Goal: Information Seeking & Learning: Find specific fact

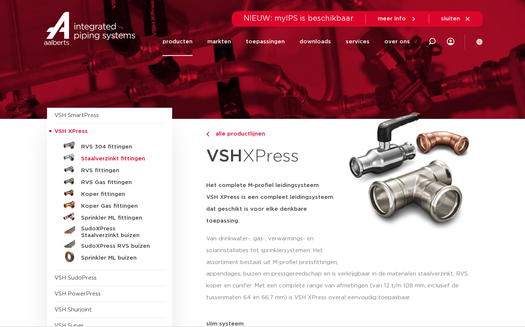
click at [132, 159] on h5 "Staalverzinkt fittingen" at bounding box center [117, 158] width 73 height 7
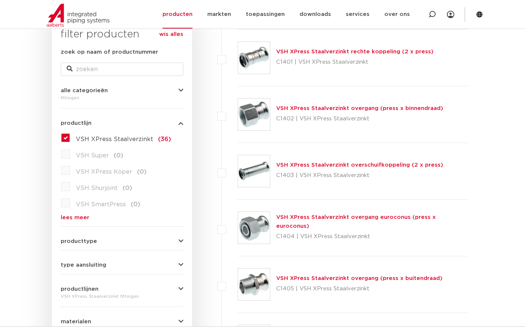
scroll to position [148, 0]
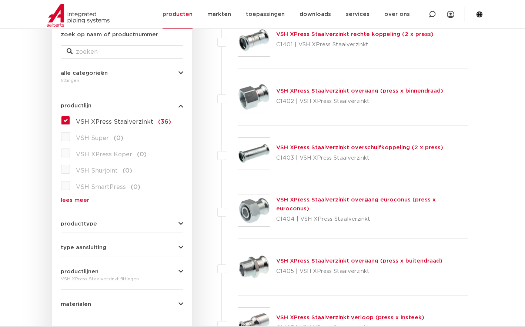
click at [436, 202] on link "VSH XPress Staalverzinkt overgang euroconus (press x euroconus)" at bounding box center [356, 204] width 160 height 14
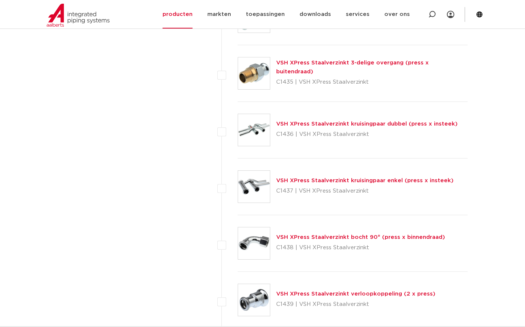
scroll to position [1518, 0]
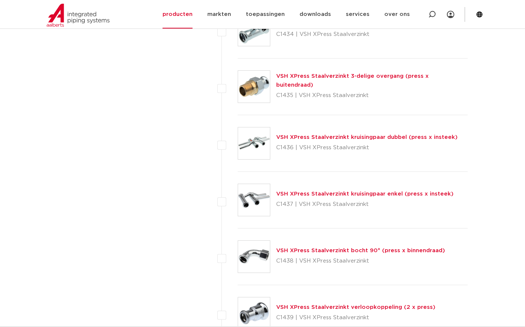
click at [326, 80] on link "VSH XPress Staalverzinkt 3-delige overgang (press x buitendraad)" at bounding box center [352, 80] width 153 height 14
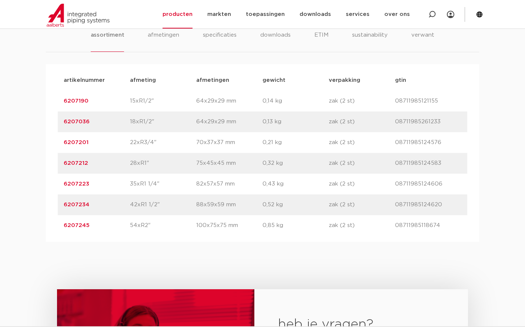
scroll to position [481, 0]
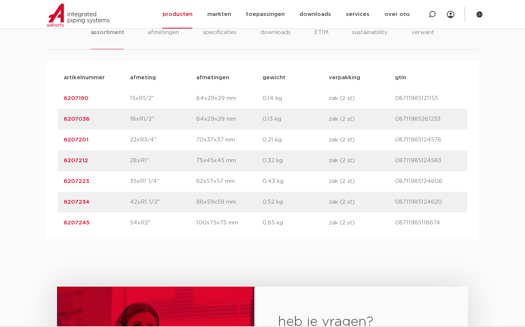
drag, startPoint x: 62, startPoint y: 221, endPoint x: 90, endPoint y: 222, distance: 28.2
click at [90, 222] on div "artikelnummer 6207245 afmeting 54xR2" afmetingen 100x75x75 mm gewicht 0,85 kg v…" at bounding box center [262, 222] width 409 height 21
copy link "6207245"
drag, startPoint x: 21, startPoint y: 57, endPoint x: 19, endPoint y: 12, distance: 45.6
click at [20, 47] on div "assortiment afmetingen specificaties downloads ETIM sustainability verwant asso…" at bounding box center [262, 121] width 525 height 235
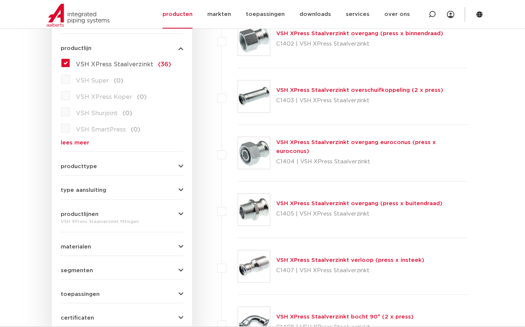
scroll to position [222, 0]
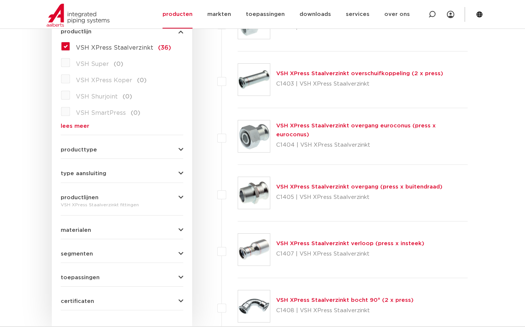
click at [424, 187] on link "VSH XPress Staalverzinkt overgang (press x buitendraad)" at bounding box center [359, 187] width 166 height 6
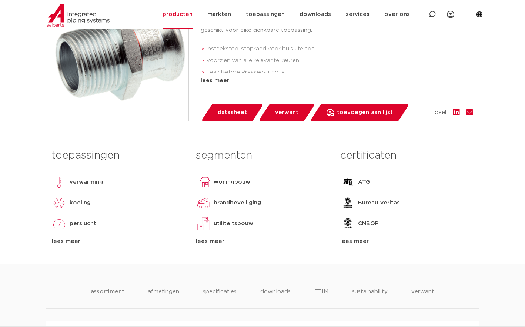
scroll to position [148, 0]
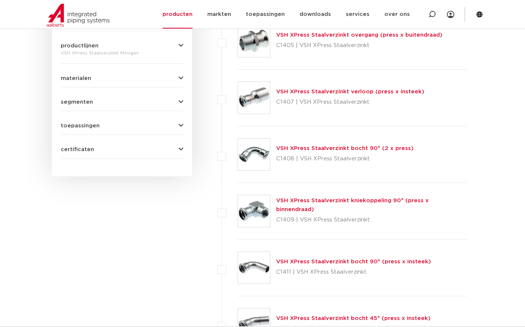
scroll to position [296, 0]
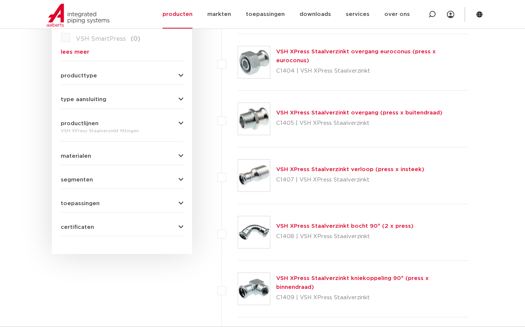
click at [321, 111] on link "VSH XPress Staalverzinkt overgang (press x buitendraad)" at bounding box center [359, 113] width 166 height 6
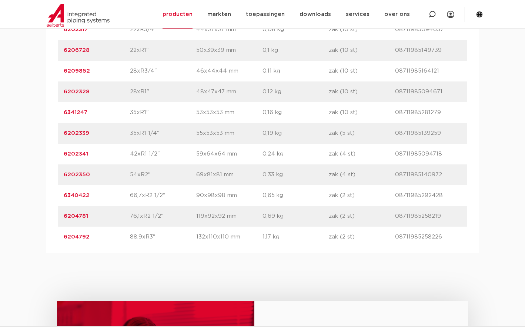
scroll to position [703, 0]
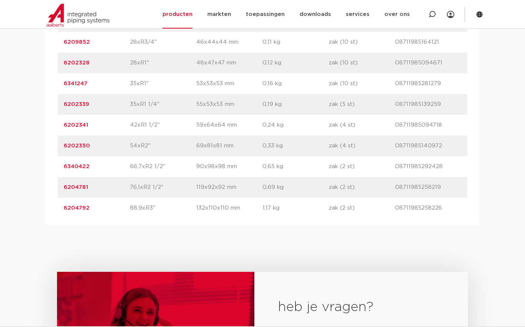
drag, startPoint x: 61, startPoint y: 146, endPoint x: 91, endPoint y: 150, distance: 29.5
click at [91, 150] on div "artikelnummer 6202350 afmeting 54xR2" afmetingen 69x81x81 mm gewicht 0,33 kg ve…" at bounding box center [262, 145] width 409 height 21
copy link "6202350"
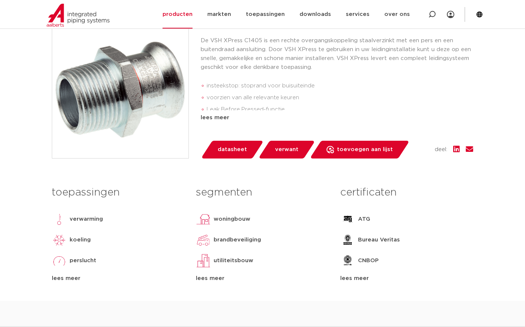
scroll to position [111, 0]
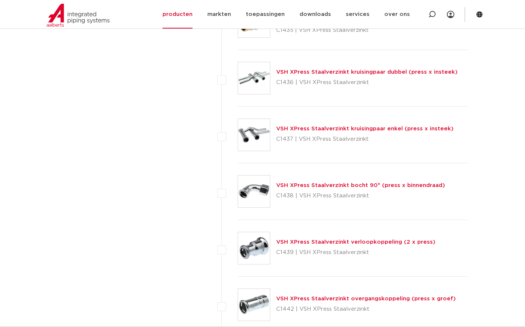
scroll to position [1518, 0]
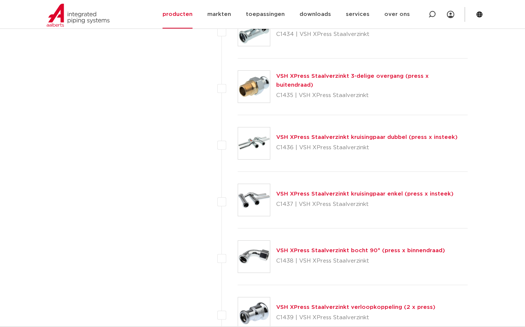
click at [357, 78] on link "VSH XPress Staalverzinkt 3-delige overgang (press x buitendraad)" at bounding box center [352, 80] width 153 height 14
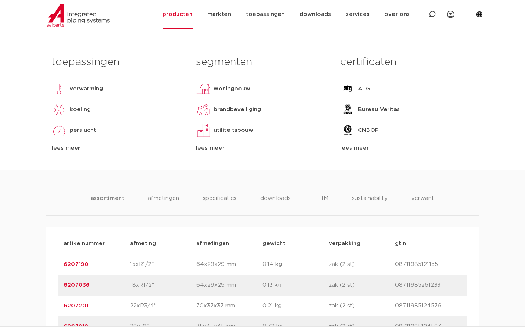
scroll to position [185, 0]
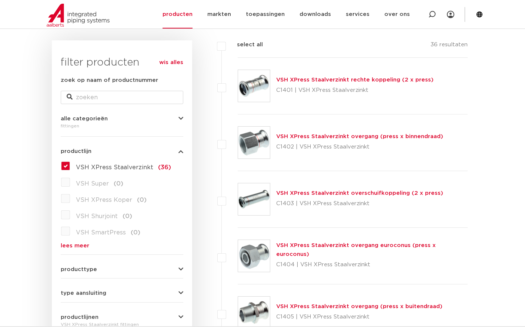
scroll to position [259, 0]
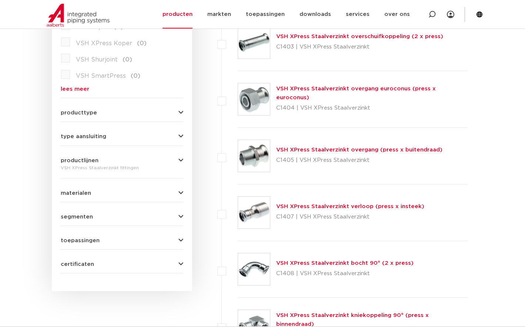
click at [391, 151] on link "VSH XPress Staalverzinkt overgang (press x buitendraad)" at bounding box center [359, 150] width 166 height 6
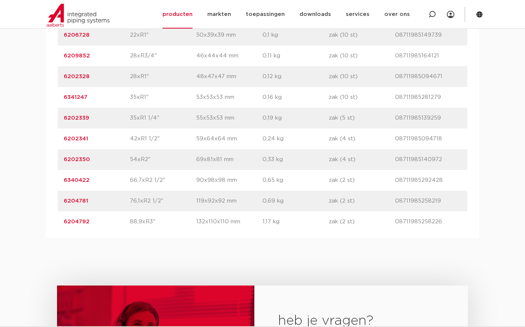
scroll to position [740, 0]
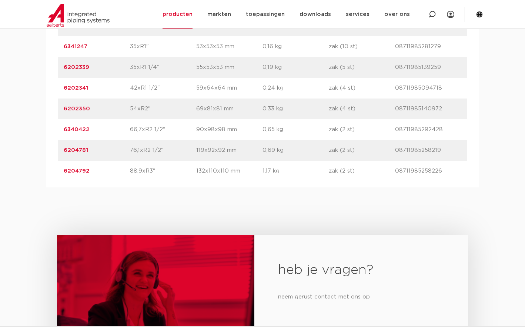
drag, startPoint x: 64, startPoint y: 110, endPoint x: 80, endPoint y: 111, distance: 16.0
click at [88, 111] on div "artikelnummer 6202350 afmeting 54xR2" [GEOGRAPHIC_DATA] 69x81x81 mm gewicht 0,3…" at bounding box center [262, 108] width 409 height 21
copy link "6202350"
